Goal: Information Seeking & Learning: Learn about a topic

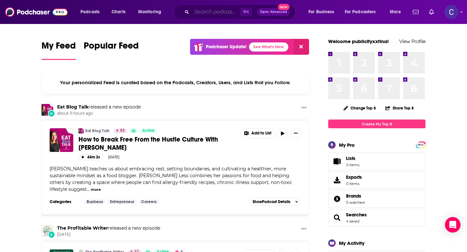
click at [216, 13] on input "Search podcasts, credits, & more..." at bounding box center [216, 12] width 48 height 10
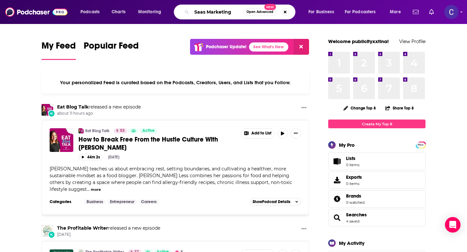
type input "Saas Marketing"
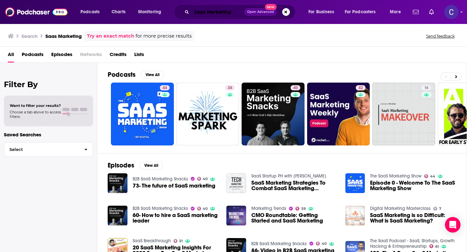
click at [216, 13] on input "Saas Marketing" at bounding box center [218, 12] width 53 height 10
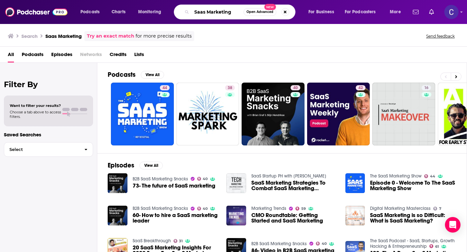
click at [216, 13] on input "Saas Marketing" at bounding box center [218, 12] width 52 height 10
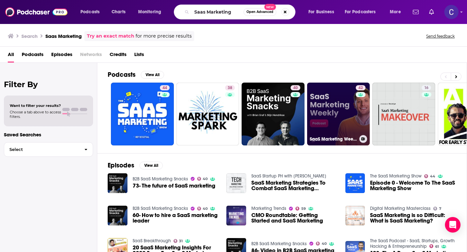
click at [348, 113] on link "42 SaaS Marketing Weekly" at bounding box center [338, 114] width 63 height 63
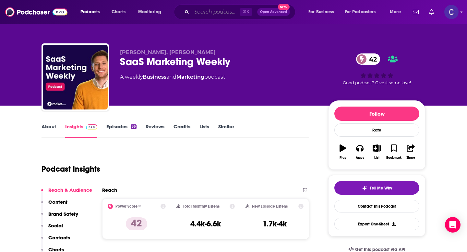
click at [198, 14] on input "Search podcasts, credits, & more..." at bounding box center [216, 12] width 48 height 10
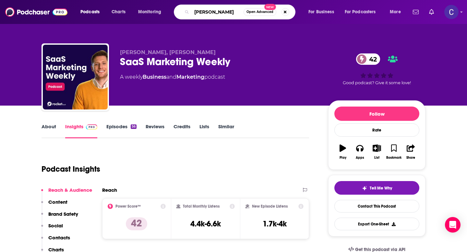
type input "Ryan James"
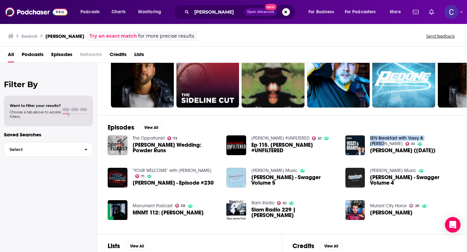
scroll to position [38, 0]
click at [206, 13] on input "Ryan James" at bounding box center [218, 12] width 53 height 10
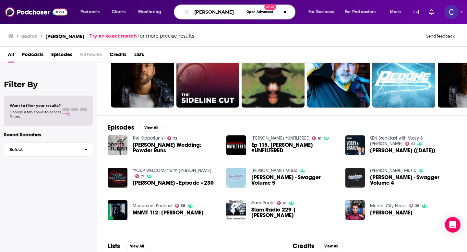
drag, startPoint x: 221, startPoint y: 13, endPoint x: 161, endPoint y: 13, distance: 60.0
click at [161, 13] on div "Podcasts Charts Monitoring Ryan James Open Advanced New For Business For Podcas…" at bounding box center [241, 12] width 331 height 15
type input "s"
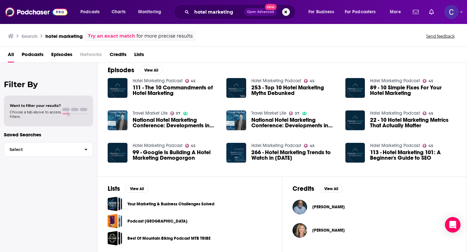
scroll to position [95, 0]
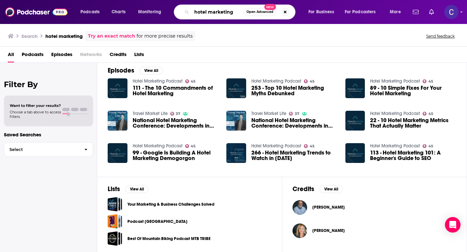
drag, startPoint x: 232, startPoint y: 14, endPoint x: 164, endPoint y: 13, distance: 68.4
click at [164, 13] on div "Podcasts Charts Monitoring hotel marketing Open Advanced New For Business For P…" at bounding box center [241, 12] width 331 height 15
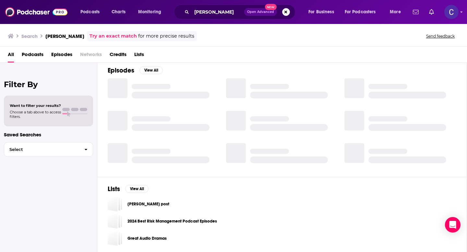
scroll to position [95, 0]
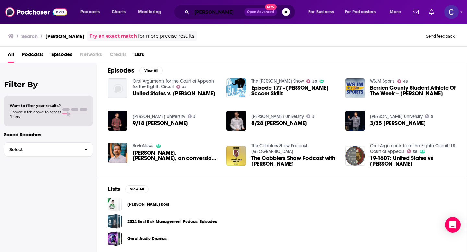
click at [229, 10] on input "Ryan Haynes" at bounding box center [218, 12] width 53 height 10
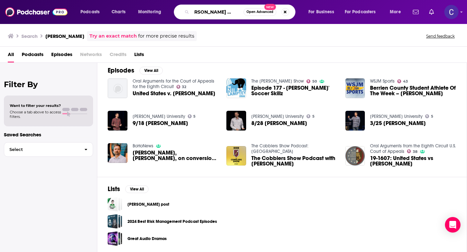
scroll to position [0, 11]
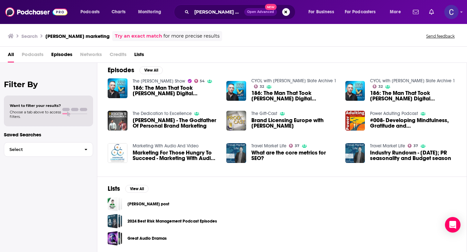
scroll to position [5, 0]
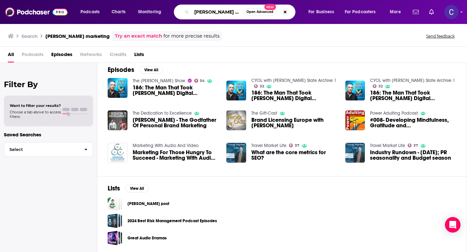
click at [219, 13] on input "Ryan Haynes marketing" at bounding box center [218, 12] width 52 height 10
drag, startPoint x: 226, startPoint y: 12, endPoint x: 155, endPoint y: 12, distance: 70.3
click at [155, 12] on div "Podcasts Charts Monitoring Ryan Haynes marketing Open Advanced New For Business…" at bounding box center [241, 12] width 331 height 15
click at [234, 10] on input "high marketing" at bounding box center [218, 12] width 52 height 10
click at [196, 10] on input "high marketing" at bounding box center [218, 12] width 52 height 10
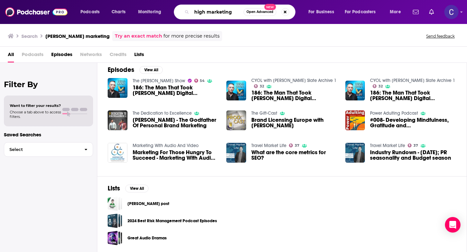
click at [196, 10] on input "high marketing" at bounding box center [218, 12] width 52 height 10
click at [231, 12] on input "big marketing" at bounding box center [218, 12] width 52 height 10
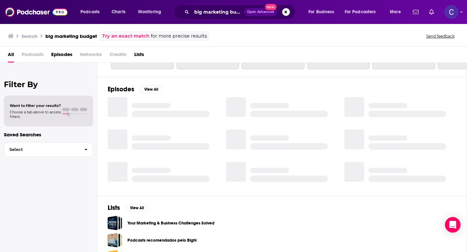
scroll to position [95, 0]
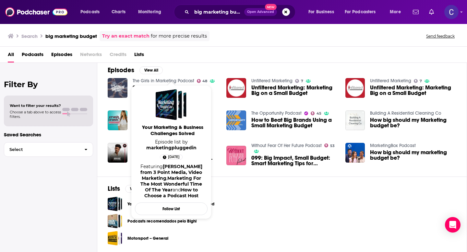
click at [34, 56] on span "Podcasts" at bounding box center [33, 55] width 22 height 13
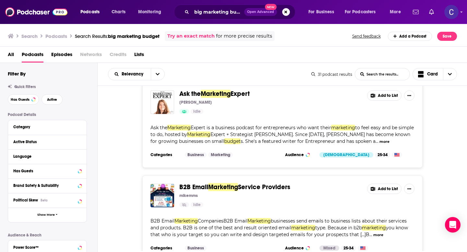
scroll to position [845, 0]
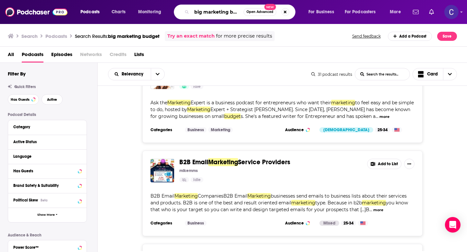
click at [199, 12] on input "big marketing budget" at bounding box center [218, 12] width 52 height 10
drag, startPoint x: 229, startPoint y: 13, endPoint x: 300, endPoint y: 14, distance: 70.7
click at [300, 14] on div "b2b marketing budget Open Advanced New" at bounding box center [241, 12] width 122 height 15
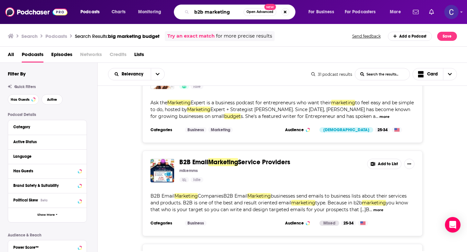
scroll to position [0, 0]
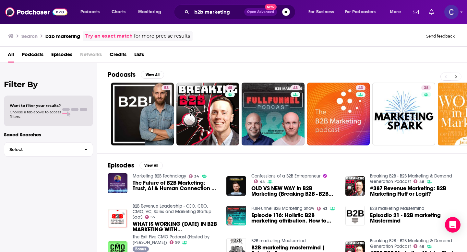
click at [456, 76] on icon at bounding box center [456, 76] width 2 height 3
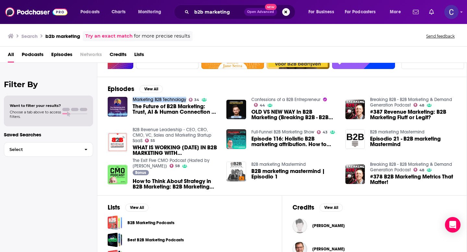
scroll to position [77, 0]
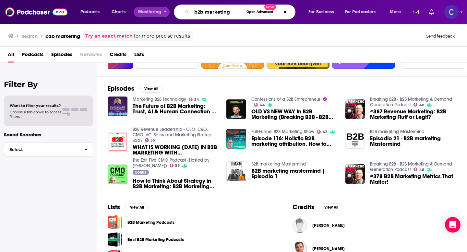
drag, startPoint x: 237, startPoint y: 9, endPoint x: 131, endPoint y: 9, distance: 105.7
click at [131, 9] on div "Podcasts Charts Monitoring b2b marketing Open Advanced New For Business For Pod…" at bounding box center [241, 12] width 331 height 15
paste input "Sam Dunn"
type input "Sam Dunning"
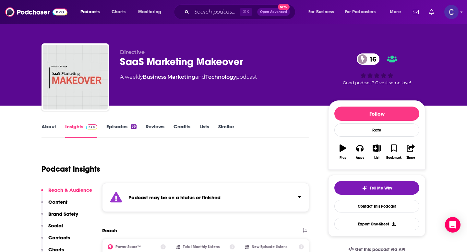
click at [230, 126] on link "Similar" at bounding box center [226, 131] width 16 height 15
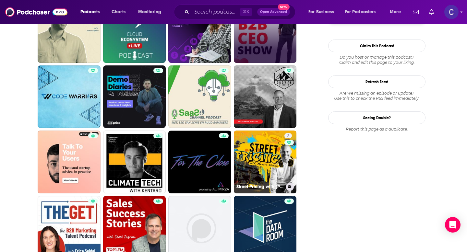
scroll to position [673, 0]
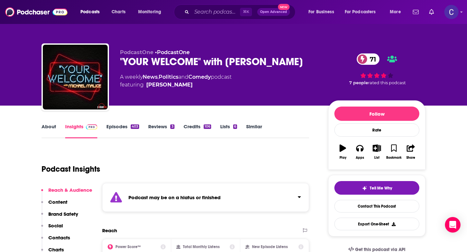
click at [253, 125] on link "Similar" at bounding box center [254, 131] width 16 height 15
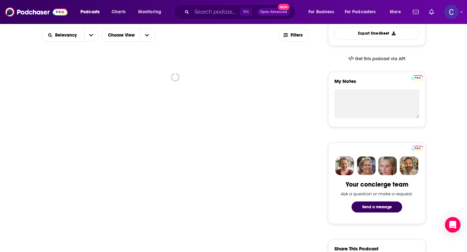
scroll to position [192, 0]
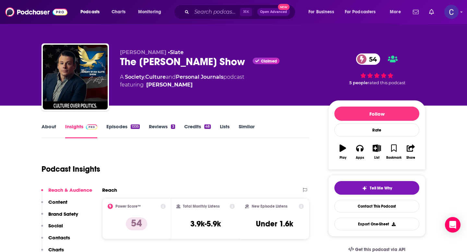
click at [53, 129] on link "About" at bounding box center [48, 131] width 15 height 15
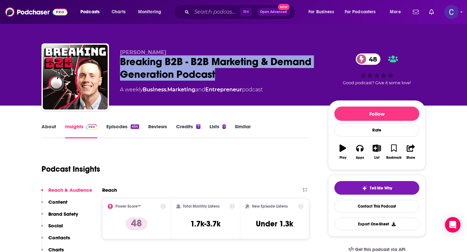
drag, startPoint x: 120, startPoint y: 61, endPoint x: 233, endPoint y: 73, distance: 113.5
click at [233, 73] on div "Breaking B2B - B2B Marketing & Demand Generation Podcast 48" at bounding box center [219, 67] width 198 height 25
copy h2 "Breaking B2B - B2B Marketing & Demand Generation Podcast"
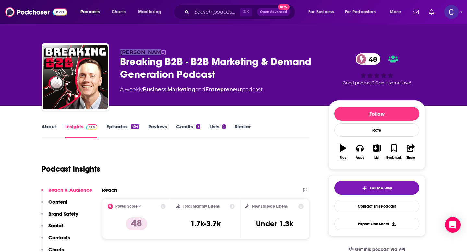
drag, startPoint x: 122, startPoint y: 48, endPoint x: 184, endPoint y: 52, distance: 62.4
click at [184, 52] on div "Sam Dunning Breaking B2B - B2B Marketing & Demand Generation Podcast 48 A weekl…" at bounding box center [233, 78] width 384 height 70
copy span "Sam Dunning"
click at [240, 124] on link "Similar" at bounding box center [243, 131] width 16 height 15
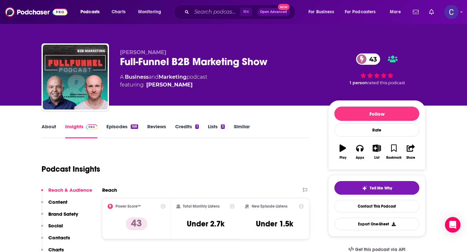
click at [48, 127] on link "About" at bounding box center [48, 131] width 15 height 15
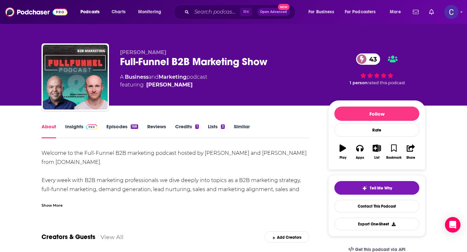
click at [47, 202] on div "Show More" at bounding box center [51, 205] width 21 height 6
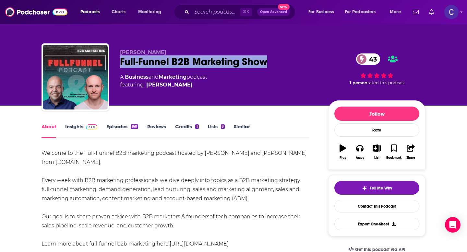
drag, startPoint x: 119, startPoint y: 64, endPoint x: 267, endPoint y: 64, distance: 148.5
click at [267, 64] on div "Andrei Zinkevich Full-Funnel B2B Marketing Show 43 A Business and Marketing pod…" at bounding box center [233, 78] width 384 height 70
copy h1 "Full-Funnel B2B Marketing Show"
drag, startPoint x: 117, startPoint y: 52, endPoint x: 196, endPoint y: 52, distance: 79.4
click at [196, 52] on div "Andrei Zinkevich Full-Funnel B2B Marketing Show 43 A Business and Marketing pod…" at bounding box center [233, 78] width 384 height 70
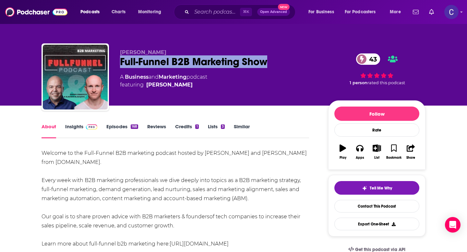
copy span "Andrei Zinkevich"
click at [71, 129] on link "Insights" at bounding box center [81, 131] width 32 height 15
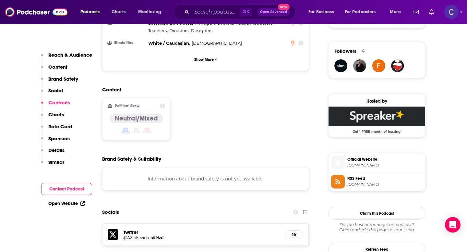
scroll to position [639, 0]
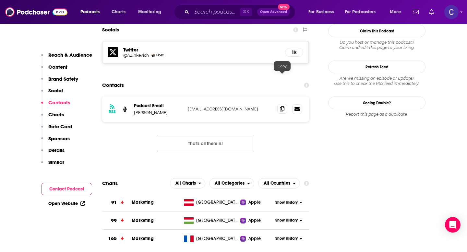
click at [282, 106] on icon at bounding box center [282, 108] width 5 height 5
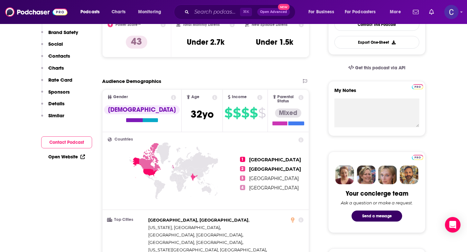
scroll to position [0, 0]
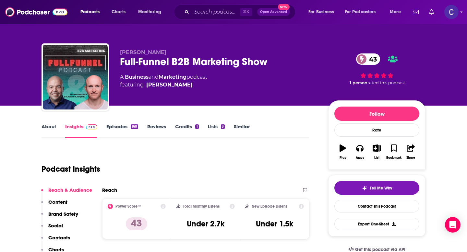
click at [243, 128] on link "Similar" at bounding box center [242, 131] width 16 height 15
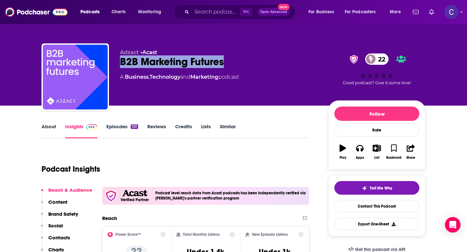
drag, startPoint x: 123, startPoint y: 60, endPoint x: 260, endPoint y: 60, distance: 137.8
click at [260, 60] on div "B2B Marketing Futures 22" at bounding box center [219, 61] width 198 height 13
copy h2 "B2B Marketing Futures"
click at [43, 129] on link "About" at bounding box center [48, 131] width 15 height 15
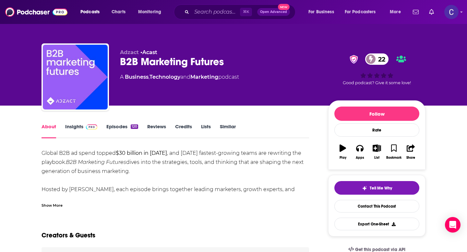
click at [57, 205] on div "Show More" at bounding box center [51, 205] width 21 height 6
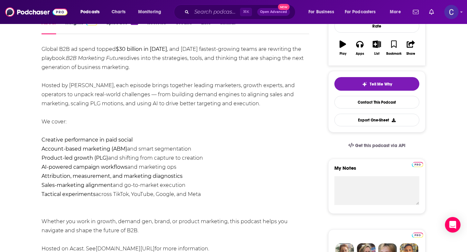
scroll to position [104, 0]
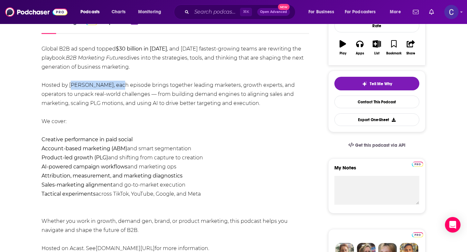
drag, startPoint x: 121, startPoint y: 85, endPoint x: 69, endPoint y: 85, distance: 51.9
click at [69, 85] on div "Global B2B ad spend topped $30 billion in [DATE] , and [DATE] fastest-growing t…" at bounding box center [174, 148] width 267 height 209
copy div "[PERSON_NAME]"
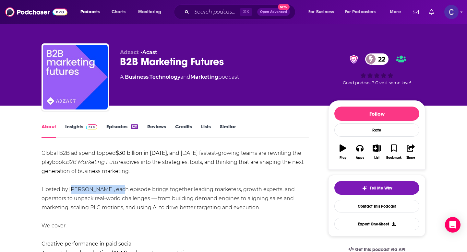
click at [75, 126] on link "Insights" at bounding box center [81, 131] width 32 height 15
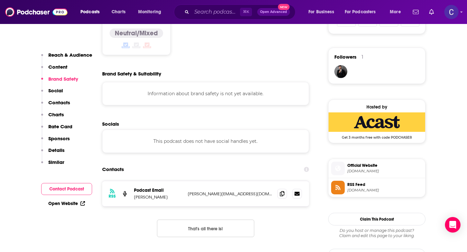
scroll to position [469, 0]
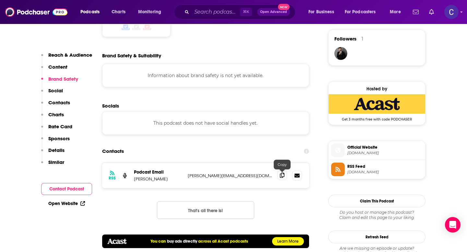
click at [285, 178] on span at bounding box center [282, 176] width 10 height 10
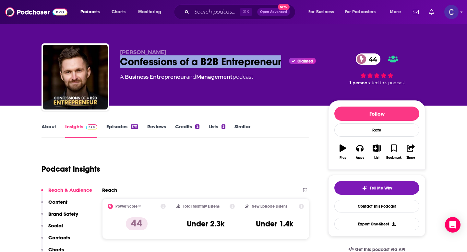
drag, startPoint x: 120, startPoint y: 61, endPoint x: 282, endPoint y: 60, distance: 161.8
click at [282, 60] on div "Confessions of a B2B Entrepreneur Claimed 44" at bounding box center [219, 61] width 198 height 13
copy h2 "Confessions of a B2B Entrepreneur"
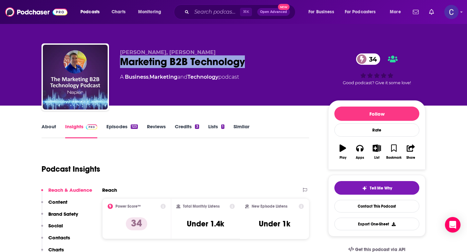
drag, startPoint x: 119, startPoint y: 64, endPoint x: 262, endPoint y: 64, distance: 142.6
click at [262, 64] on div "Mike Maynard, Napier Marketing B2B Technology 34 A Business , Marketing and Tec…" at bounding box center [233, 78] width 384 height 70
copy h2 "Marketing B2B Technology"
click at [53, 129] on link "About" at bounding box center [48, 131] width 15 height 15
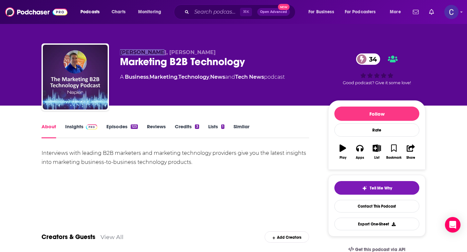
drag, startPoint x: 120, startPoint y: 51, endPoint x: 158, endPoint y: 53, distance: 38.0
click at [158, 53] on span "Mike Maynard, Napier" at bounding box center [168, 52] width 96 height 6
copy span "Mike Maynard"
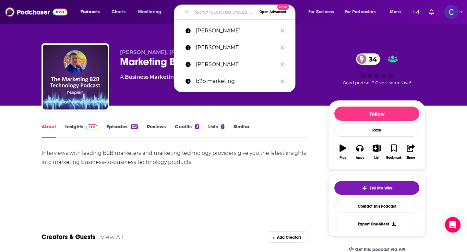
click at [226, 15] on input "Search podcasts, credits, & more..." at bounding box center [224, 12] width 65 height 10
paste input "Mike Maynard"
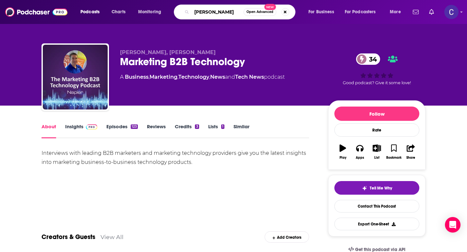
type input "Mike Maynard"
click at [243, 125] on link "Similar" at bounding box center [241, 131] width 16 height 15
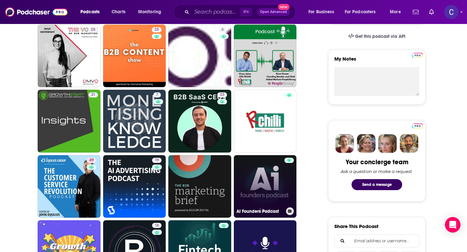
scroll to position [206, 0]
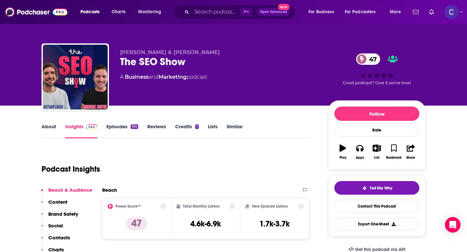
click at [48, 131] on link "About" at bounding box center [48, 131] width 15 height 15
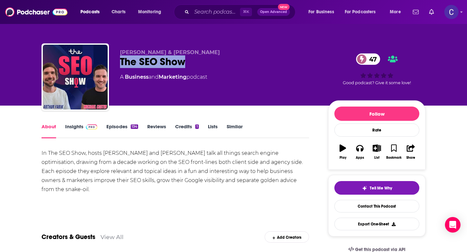
drag, startPoint x: 118, startPoint y: 62, endPoint x: 212, endPoint y: 62, distance: 93.7
click at [212, 62] on div "Michael Costin & Arthur Fabik The SEO Show 47 A Business and Marketing podcast …" at bounding box center [233, 78] width 384 height 70
copy h1 "The SEO Show"
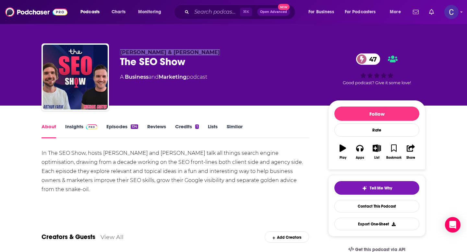
drag, startPoint x: 119, startPoint y: 48, endPoint x: 205, endPoint y: 52, distance: 85.7
click at [205, 52] on div "Michael Costin & Arthur Fabik The SEO Show 47 A Business and Marketing podcast …" at bounding box center [233, 78] width 384 height 70
copy span "Michael Costin & Arthur Fabik"
click at [77, 127] on link "Insights" at bounding box center [81, 131] width 32 height 15
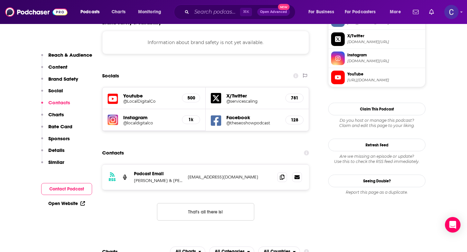
scroll to position [586, 0]
click at [279, 172] on span at bounding box center [282, 177] width 10 height 10
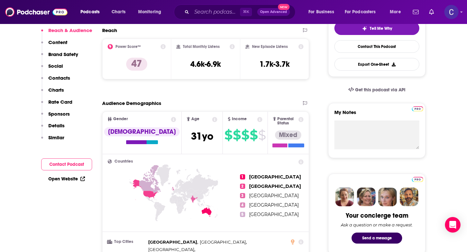
scroll to position [0, 0]
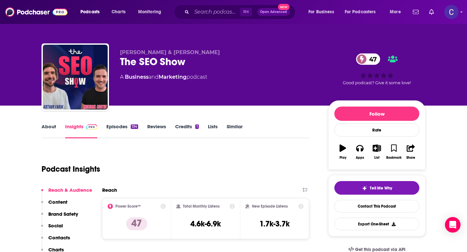
click at [227, 128] on link "Similar" at bounding box center [235, 131] width 16 height 15
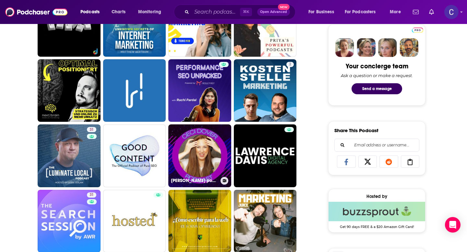
scroll to position [347, 0]
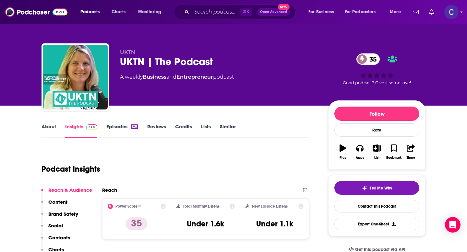
click at [51, 128] on link "About" at bounding box center [48, 131] width 15 height 15
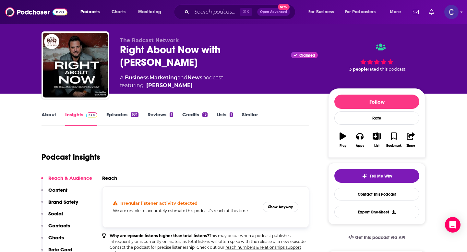
scroll to position [4, 0]
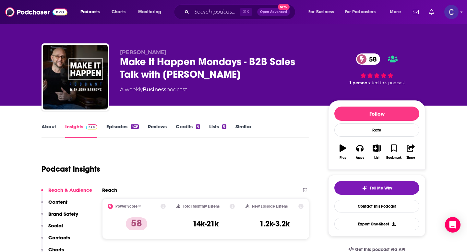
click at [51, 132] on link "About" at bounding box center [48, 131] width 15 height 15
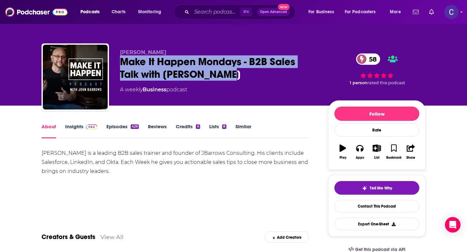
drag, startPoint x: 239, startPoint y: 73, endPoint x: 117, endPoint y: 64, distance: 122.9
click at [116, 64] on div "John Barrows Make It Happen Mondays - B2B Sales Talk with John Barrows 58 A wee…" at bounding box center [233, 78] width 384 height 70
copy h1 "Make It Happen Mondays - B2B Sales Talk with [PERSON_NAME]"
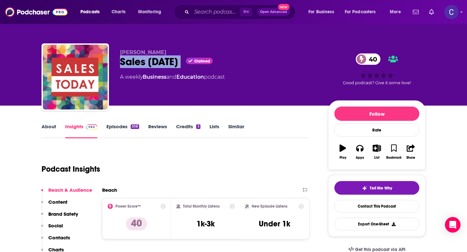
drag, startPoint x: 119, startPoint y: 62, endPoint x: 182, endPoint y: 62, distance: 63.5
click at [182, 62] on div "Fred Copestake Sales Today Claimed 40 A weekly Business and Education podcast 4…" at bounding box center [233, 78] width 384 height 70
copy div "Sales Today"
drag, startPoint x: 116, startPoint y: 50, endPoint x: 182, endPoint y: 50, distance: 66.1
click at [182, 50] on div "Fred Copestake Sales Today Claimed 40 A weekly Business and Education podcast 4…" at bounding box center [233, 78] width 384 height 70
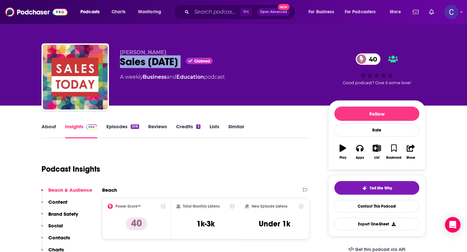
copy span "Fred Copestake"
click at [54, 123] on div "About Insights Episodes 308 Reviews Credits 3 Lists Similar" at bounding box center [174, 131] width 267 height 16
click at [53, 127] on link "About" at bounding box center [48, 131] width 15 height 15
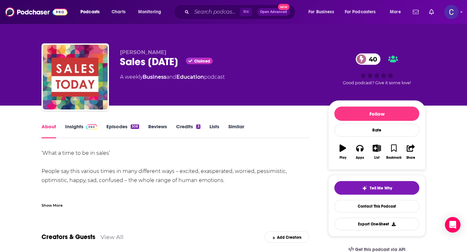
click at [68, 129] on link "Insights" at bounding box center [81, 131] width 32 height 15
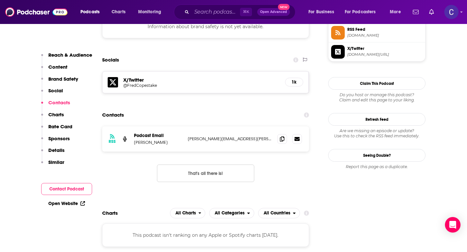
scroll to position [623, 0]
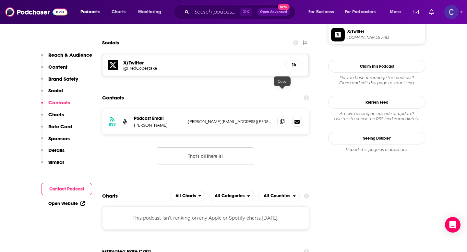
click at [280, 119] on icon at bounding box center [282, 121] width 5 height 5
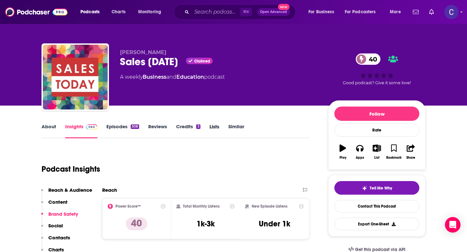
click at [227, 128] on div "Lists" at bounding box center [218, 131] width 19 height 15
click at [240, 126] on link "Similar" at bounding box center [236, 131] width 16 height 15
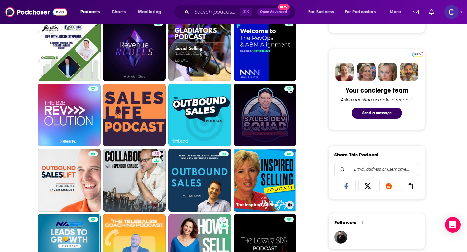
scroll to position [286, 0]
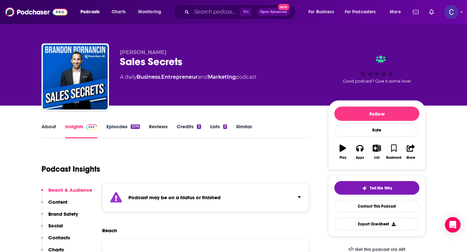
click at [248, 129] on link "Similar" at bounding box center [244, 131] width 16 height 15
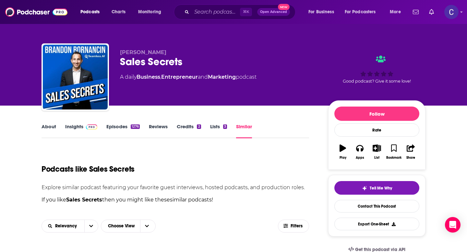
drag, startPoint x: 120, startPoint y: 53, endPoint x: 181, endPoint y: 53, distance: 60.9
click at [181, 53] on div "Brandon Bornancin Sales Secrets A daily Business , Entrepreneur and Marketing p…" at bounding box center [233, 78] width 384 height 70
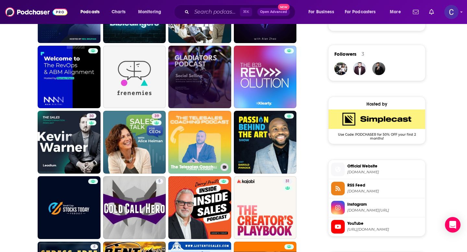
scroll to position [472, 0]
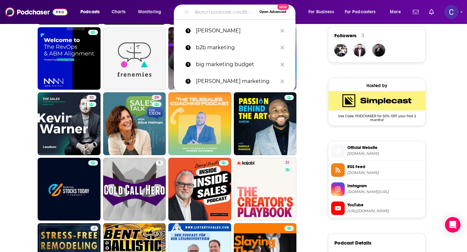
click at [207, 16] on input "Search podcasts, credits, & more..." at bounding box center [224, 12] width 65 height 10
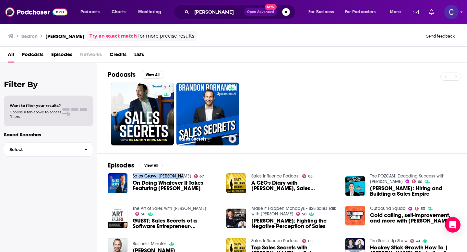
scroll to position [78, 0]
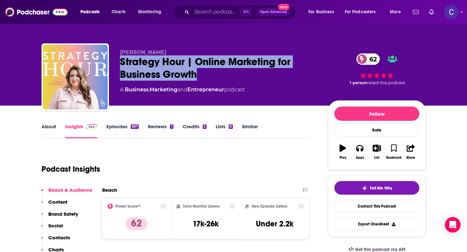
drag, startPoint x: 115, startPoint y: 61, endPoint x: 209, endPoint y: 70, distance: 94.2
click at [209, 70] on div "[PERSON_NAME] Strategy Hour | Online Marketing for Business Growth 62 A Busines…" at bounding box center [233, 78] width 384 height 70
copy h2 "Strategy Hour | Online Marketing for Business Growth"
click at [50, 127] on link "About" at bounding box center [48, 131] width 15 height 15
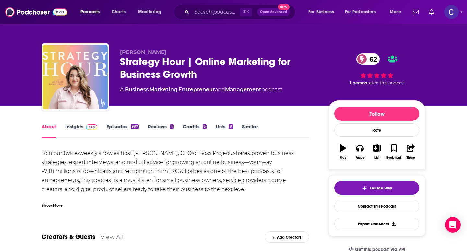
click at [48, 205] on div "Show More" at bounding box center [51, 205] width 21 height 6
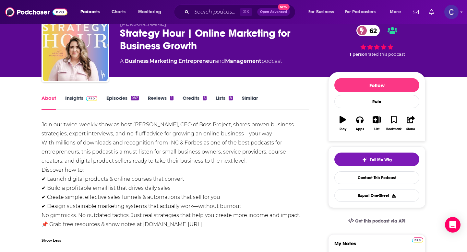
scroll to position [33, 0]
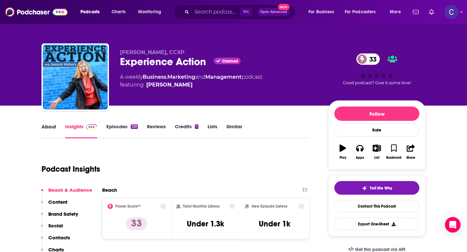
click at [56, 124] on div "About" at bounding box center [53, 131] width 24 height 15
click at [50, 125] on link "About" at bounding box center [48, 131] width 15 height 15
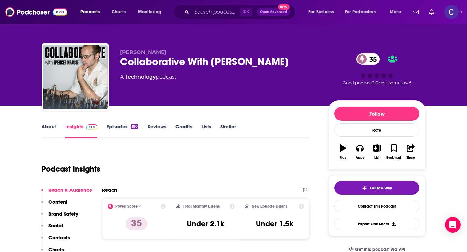
click at [53, 130] on link "About" at bounding box center [48, 131] width 15 height 15
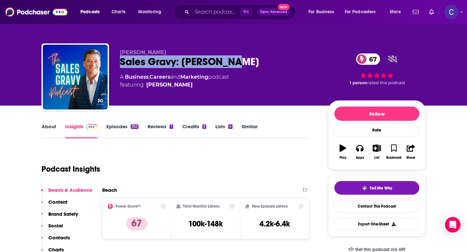
drag, startPoint x: 119, startPoint y: 61, endPoint x: 249, endPoint y: 65, distance: 129.4
click at [249, 65] on div "[PERSON_NAME] Sales Gravy: [PERSON_NAME] 67 A Business , Careers and Marketing …" at bounding box center [233, 78] width 384 height 70
copy h2 "Sales Gravy: [PERSON_NAME]"
click at [123, 127] on link "Episodes 352" at bounding box center [122, 131] width 32 height 15
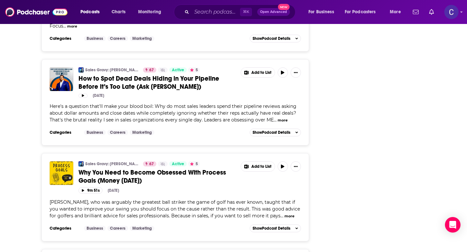
scroll to position [1010, 0]
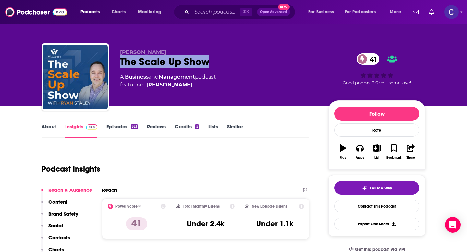
drag, startPoint x: 121, startPoint y: 63, endPoint x: 261, endPoint y: 63, distance: 140.0
click at [261, 63] on div "The Scale Up Show 41" at bounding box center [219, 61] width 198 height 13
copy h2 "The Scale Up Show"
click at [46, 129] on link "About" at bounding box center [48, 131] width 15 height 15
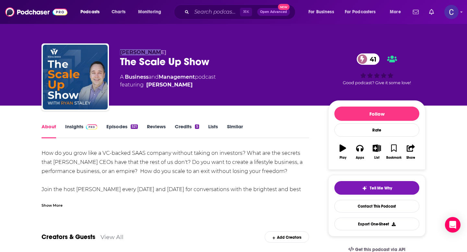
drag, startPoint x: 116, startPoint y: 52, endPoint x: 170, endPoint y: 52, distance: 54.1
click at [170, 52] on div "Ryan Staley The Scale Up Show 41 A Business and Management podcast featuring Ry…" at bounding box center [233, 78] width 384 height 70
copy span "Ryan Staley"
click at [75, 128] on link "Insights" at bounding box center [81, 131] width 32 height 15
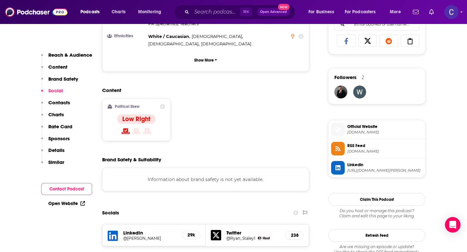
scroll to position [559, 0]
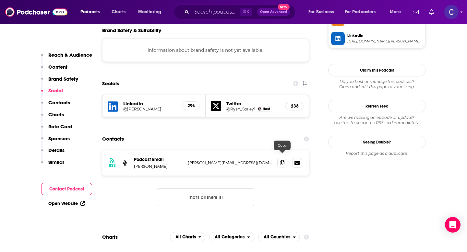
click at [283, 160] on icon at bounding box center [282, 162] width 5 height 5
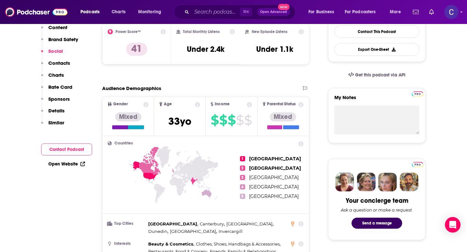
scroll to position [0, 0]
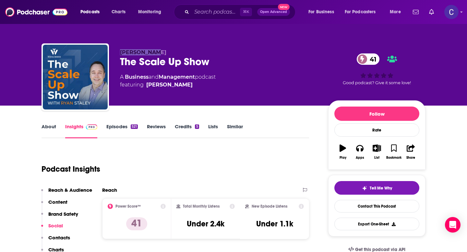
drag, startPoint x: 120, startPoint y: 52, endPoint x: 175, endPoint y: 52, distance: 54.5
click at [175, 52] on p "Ryan Staley" at bounding box center [219, 52] width 198 height 6
copy span "Ryan Staley"
click at [207, 13] on input "Search podcasts, credits, & more..." at bounding box center [216, 12] width 48 height 10
paste input "Ryan Staley"
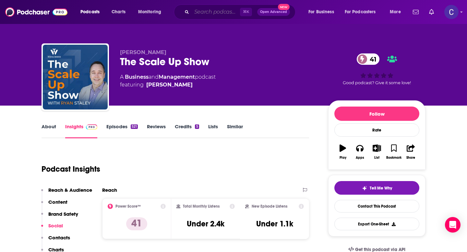
type input "Ryan Staley"
click at [234, 126] on link "Similar" at bounding box center [235, 131] width 16 height 15
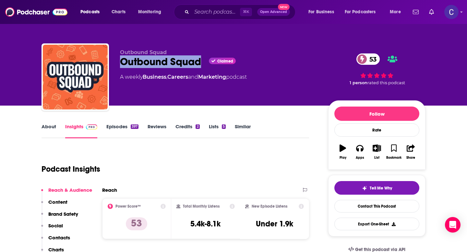
drag, startPoint x: 120, startPoint y: 64, endPoint x: 199, endPoint y: 65, distance: 78.5
click at [199, 65] on div "Outbound Squad Claimed 53" at bounding box center [219, 61] width 198 height 13
copy h2 "Outbound Squad"
click at [47, 125] on link "About" at bounding box center [48, 131] width 15 height 15
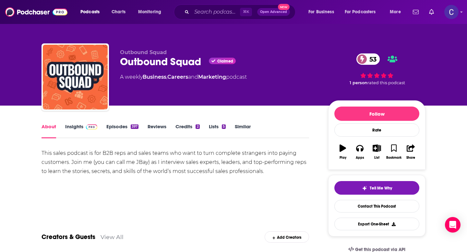
click at [75, 126] on link "Insights" at bounding box center [81, 131] width 32 height 15
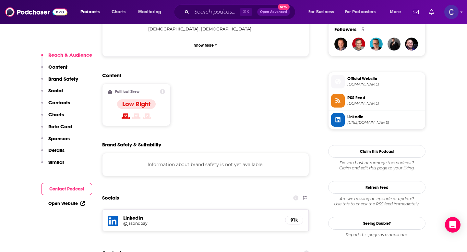
scroll to position [511, 0]
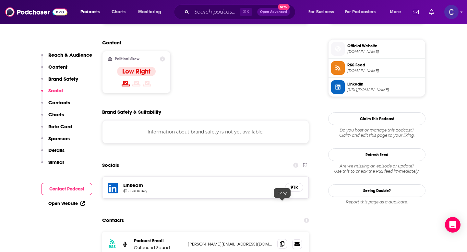
click at [280, 241] on icon at bounding box center [282, 243] width 5 height 5
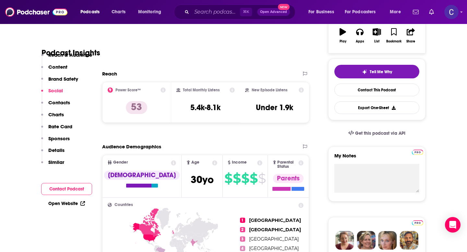
scroll to position [0, 0]
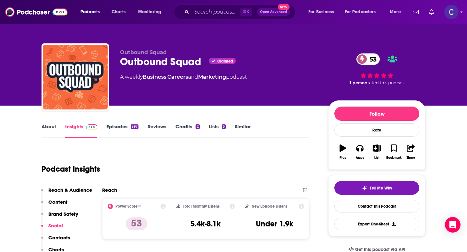
click at [54, 130] on link "About" at bounding box center [48, 131] width 15 height 15
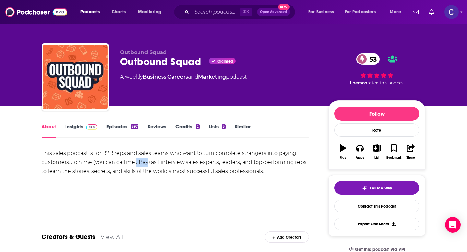
drag, startPoint x: 136, startPoint y: 162, endPoint x: 147, endPoint y: 163, distance: 11.0
click at [147, 163] on div "This sales podcast is for B2B reps and sales teams who want to turn complete st…" at bounding box center [174, 162] width 267 height 27
copy div "JBay"
click at [242, 126] on link "Similar" at bounding box center [243, 131] width 16 height 15
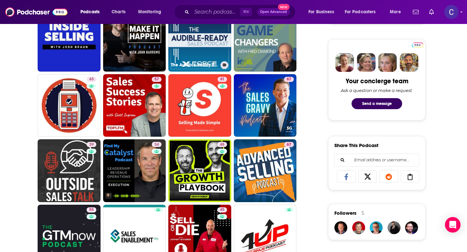
scroll to position [316, 0]
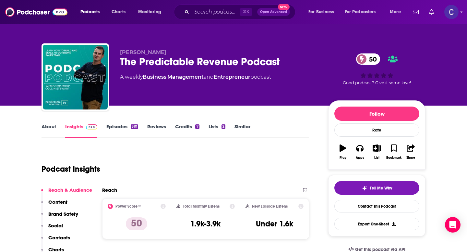
click at [47, 127] on link "About" at bounding box center [48, 131] width 15 height 15
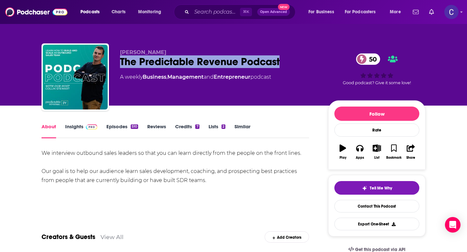
drag, startPoint x: 120, startPoint y: 64, endPoint x: 293, endPoint y: 64, distance: 172.8
click at [293, 64] on div "The Predictable Revenue Podcast 50" at bounding box center [219, 61] width 198 height 13
copy h1 "The Predictable Revenue Podcast"
drag, startPoint x: 114, startPoint y: 53, endPoint x: 182, endPoint y: 53, distance: 68.1
click at [182, 53] on div "Collin Stewart The Predictable Revenue Podcast 50 A weekly Business , Managemen…" at bounding box center [233, 78] width 384 height 70
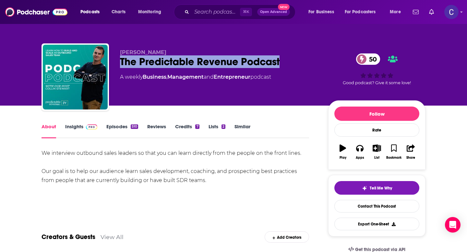
copy span "Collin Stewart"
click at [74, 125] on link "Insights" at bounding box center [81, 131] width 32 height 15
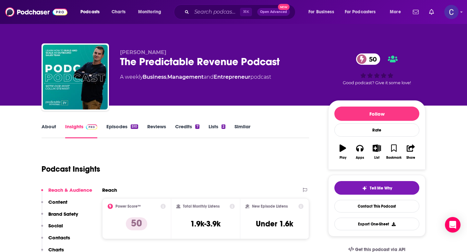
click at [50, 126] on link "About" at bounding box center [48, 131] width 15 height 15
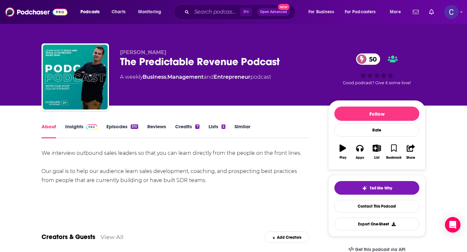
click at [79, 126] on link "Insights" at bounding box center [81, 131] width 32 height 15
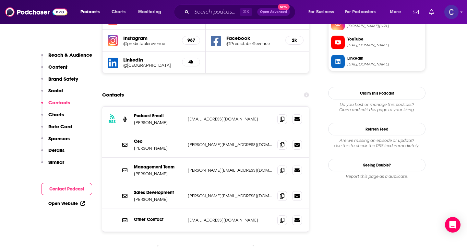
scroll to position [673, 0]
click at [280, 217] on icon at bounding box center [282, 219] width 5 height 5
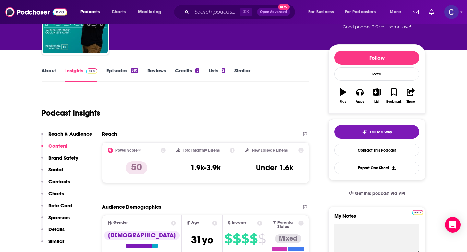
scroll to position [0, 0]
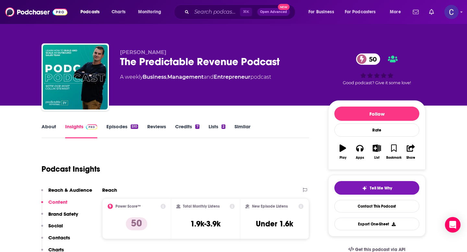
click at [236, 128] on link "Similar" at bounding box center [242, 131] width 16 height 15
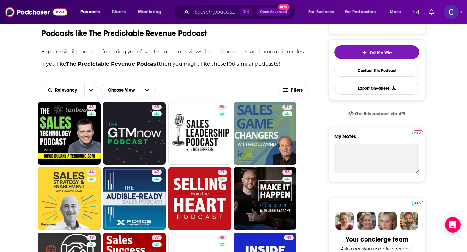
scroll to position [136, 0]
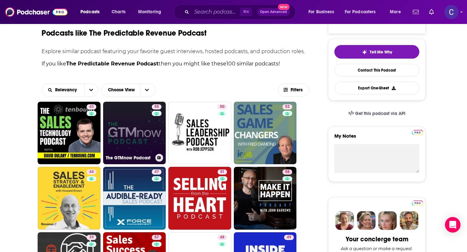
click at [134, 150] on link "55 The GTMnow Podcast" at bounding box center [134, 133] width 63 height 63
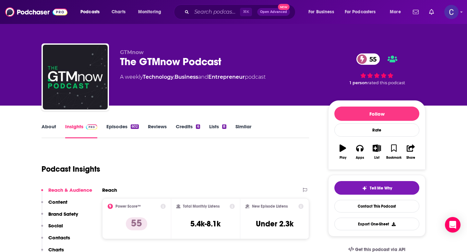
click at [48, 129] on link "About" at bounding box center [48, 131] width 15 height 15
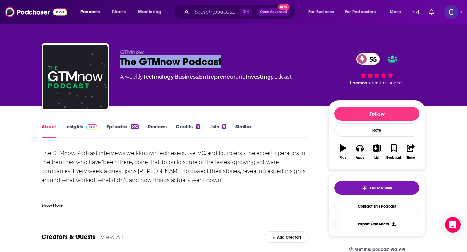
drag, startPoint x: 229, startPoint y: 64, endPoint x: 120, endPoint y: 63, distance: 109.6
click at [120, 63] on div "GTMnow The GTMnow Podcast 55 A weekly Technology , Business , Entrepreneur and …" at bounding box center [233, 78] width 384 height 70
copy h1 "The GTMnow Podcast"
click at [76, 127] on link "Insights" at bounding box center [81, 131] width 32 height 15
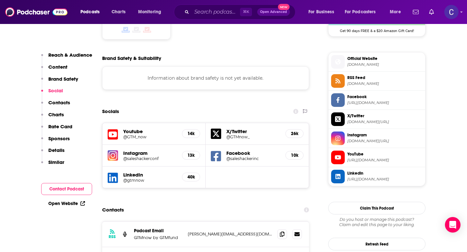
scroll to position [641, 0]
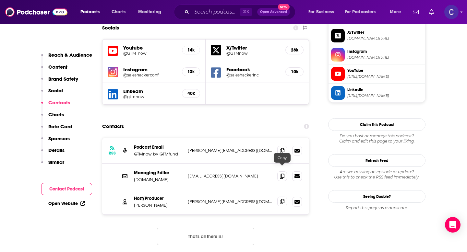
click at [280, 199] on icon at bounding box center [282, 201] width 5 height 5
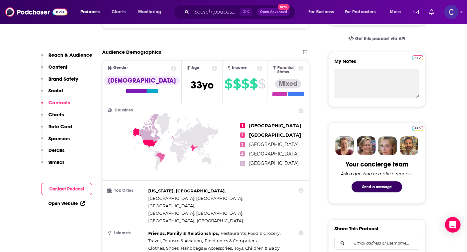
scroll to position [0, 0]
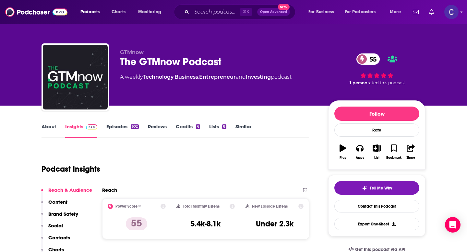
click at [43, 124] on link "About" at bounding box center [48, 131] width 15 height 15
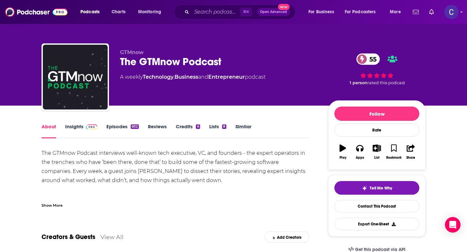
click at [61, 207] on div "Show More" at bounding box center [51, 205] width 21 height 6
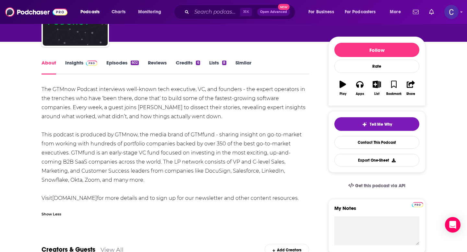
scroll to position [70, 0]
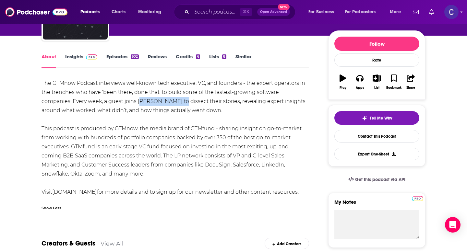
drag, startPoint x: 108, startPoint y: 101, endPoint x: 152, endPoint y: 102, distance: 43.8
click at [152, 102] on div "The GTMnow Podcast interviews well-known tech executive, VC, and founders - the…" at bounding box center [174, 138] width 267 height 118
click at [123, 101] on div "The GTMnow Podcast interviews well-known tech executive, VC, and founders - the…" at bounding box center [174, 138] width 267 height 118
drag, startPoint x: 107, startPoint y: 101, endPoint x: 153, endPoint y: 102, distance: 46.4
click at [153, 102] on div "The GTMnow Podcast interviews well-known tech executive, VC, and founders - the…" at bounding box center [174, 138] width 267 height 118
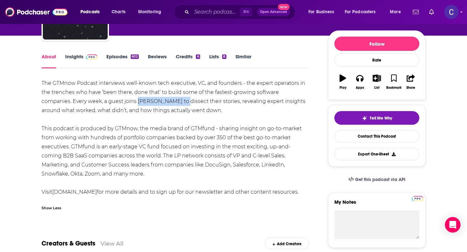
copy div "Sophie Buonassisi"
drag, startPoint x: 79, startPoint y: 59, endPoint x: 202, endPoint y: 0, distance: 136.0
click at [79, 59] on link "Insights" at bounding box center [81, 60] width 32 height 15
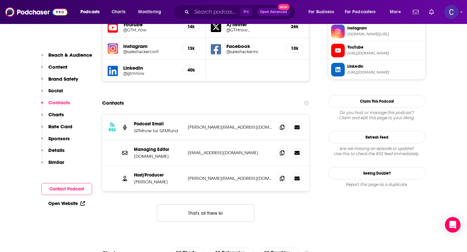
scroll to position [657, 0]
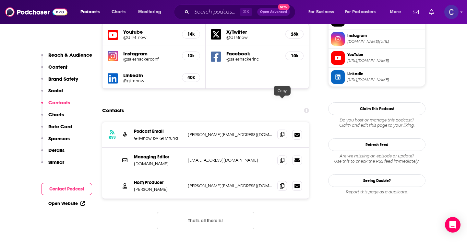
click at [280, 132] on icon at bounding box center [282, 134] width 5 height 5
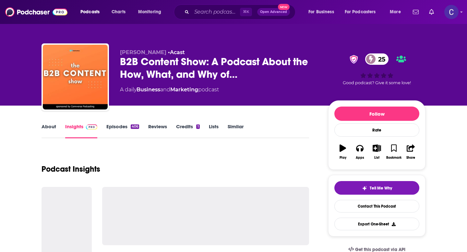
click at [50, 131] on link "About" at bounding box center [48, 131] width 15 height 15
